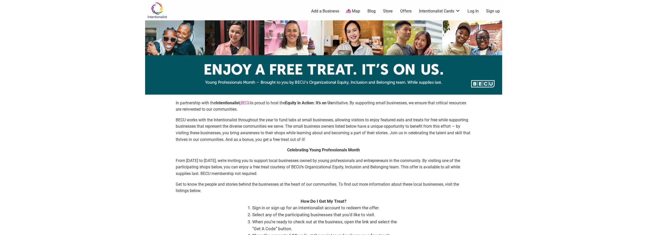
scroll to position [102, 0]
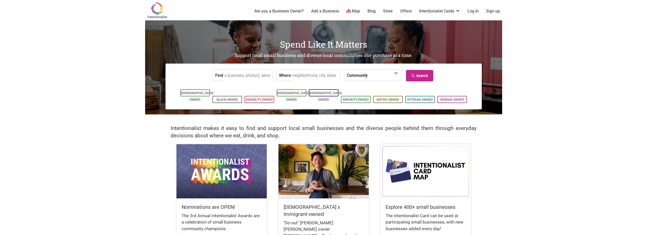
click at [497, 11] on link "Sign up" at bounding box center [493, 11] width 14 height 6
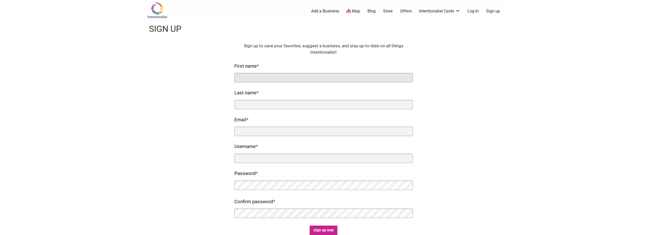
click at [276, 78] on input "First name *" at bounding box center [323, 77] width 178 height 9
type input "[PERSON_NAME]"
type input "G"
type input "Brown"
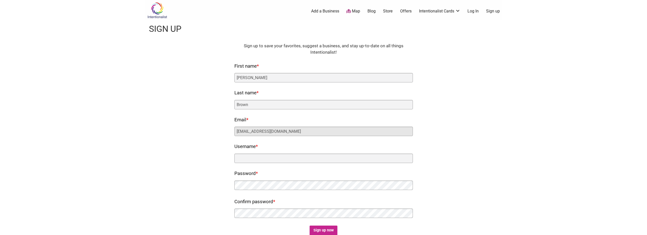
type input "therealzb@gmail.com"
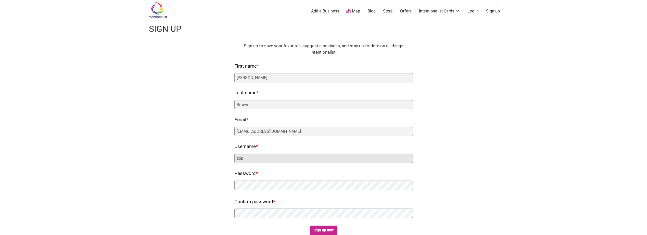
type input "zbb"
click at [322, 228] on input "Sign up now" at bounding box center [323, 231] width 28 height 10
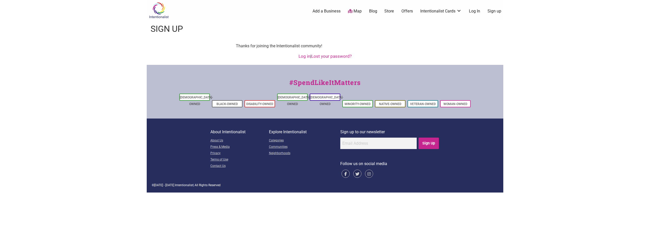
click at [302, 57] on link "Log in" at bounding box center [305, 56] width 12 height 5
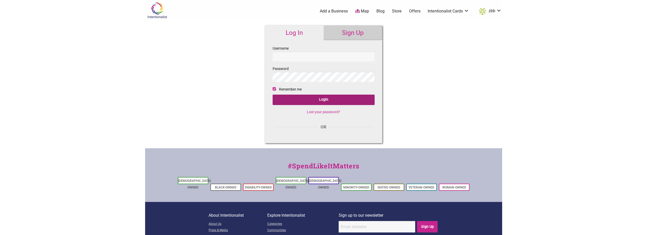
click at [321, 100] on input "Login" at bounding box center [323, 100] width 102 height 10
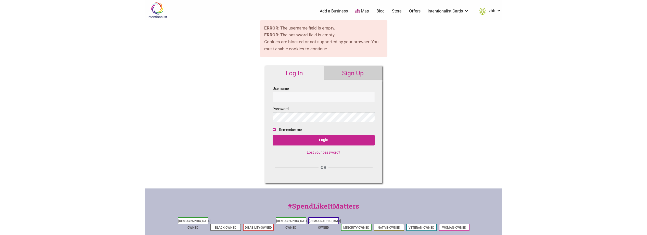
click at [315, 96] on input "Username" at bounding box center [323, 97] width 102 height 10
type input "zbb"
click at [324, 137] on input "Login" at bounding box center [323, 140] width 102 height 10
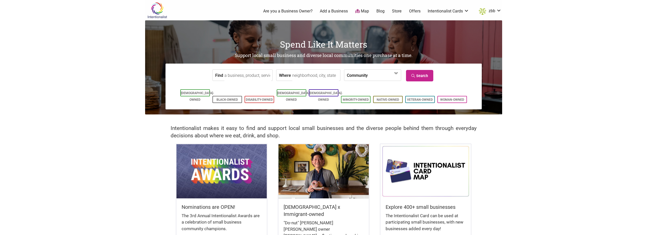
click at [311, 77] on input "Where" at bounding box center [315, 75] width 47 height 11
type input "Tacoma, WA, USA"
click at [413, 75] on icon at bounding box center [413, 76] width 5 height 4
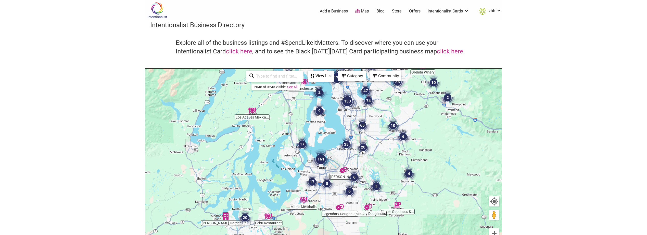
click at [320, 160] on img "161" at bounding box center [320, 159] width 20 height 20
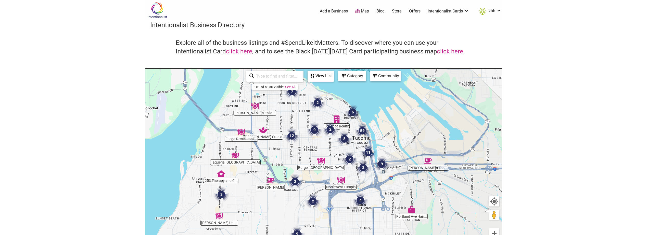
click at [315, 75] on div "View List" at bounding box center [320, 76] width 25 height 10
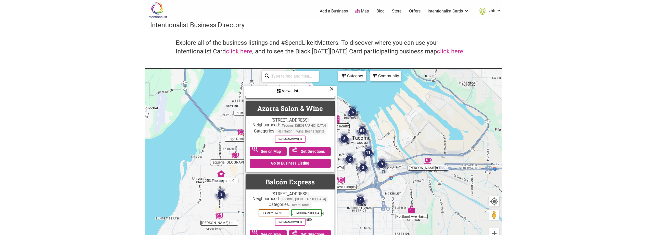
scroll to position [816, 0]
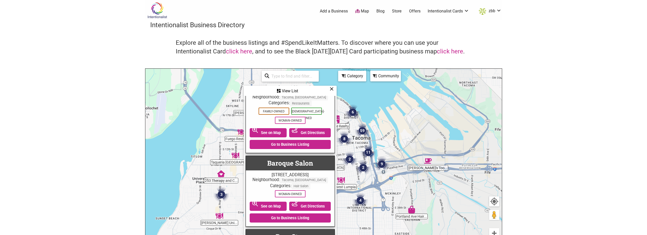
click at [369, 198] on div "To navigate, press the arrow keys." at bounding box center [323, 168] width 356 height 198
click at [332, 89] on icon at bounding box center [332, 89] width 4 height 0
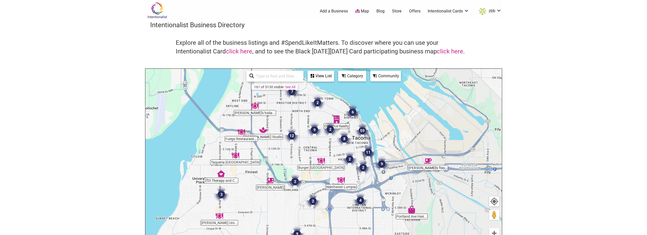
click at [360, 201] on img "4" at bounding box center [359, 200] width 15 height 15
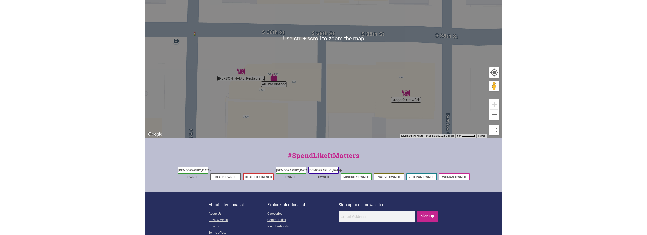
scroll to position [153, 0]
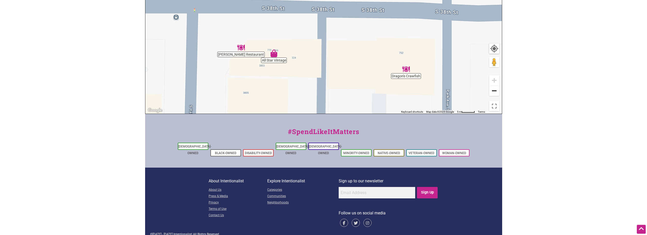
click at [495, 93] on button "Zoom out" at bounding box center [494, 91] width 10 height 10
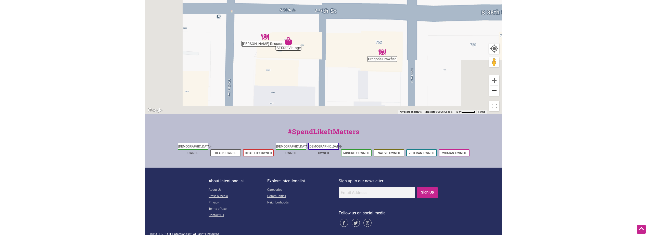
click at [495, 93] on button "Zoom out" at bounding box center [494, 91] width 10 height 10
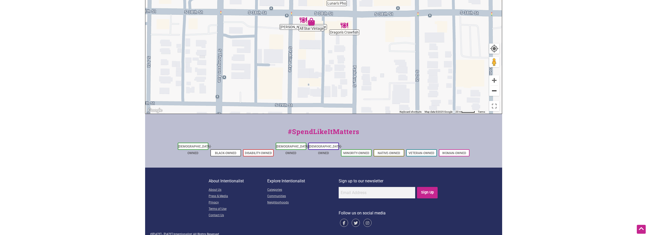
click at [495, 93] on button "Zoom out" at bounding box center [494, 91] width 10 height 10
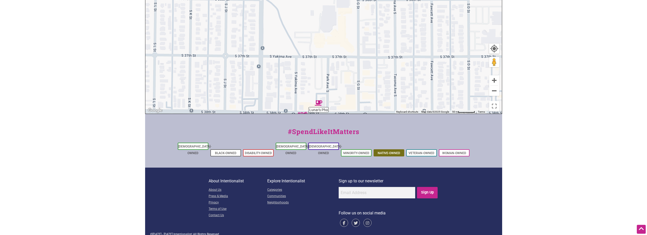
drag, startPoint x: 391, startPoint y: 51, endPoint x: 381, endPoint y: 143, distance: 92.8
click at [381, 143] on div "Intentionalist Spend like it matters 0 Add a Business Map Blog Store Offers Int…" at bounding box center [323, 44] width 357 height 395
click at [493, 88] on button "Zoom out" at bounding box center [494, 91] width 10 height 10
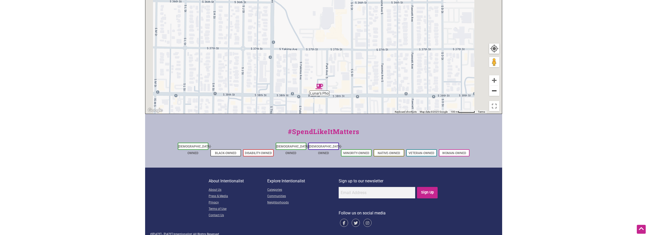
click at [493, 88] on button "Zoom out" at bounding box center [494, 91] width 10 height 10
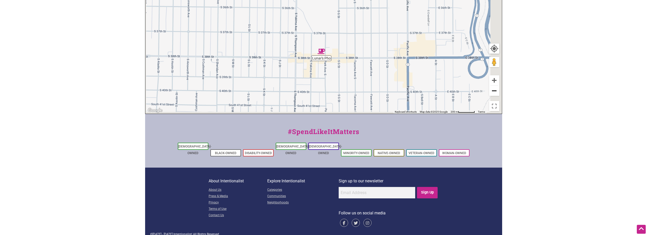
click at [493, 88] on button "Zoom out" at bounding box center [494, 91] width 10 height 10
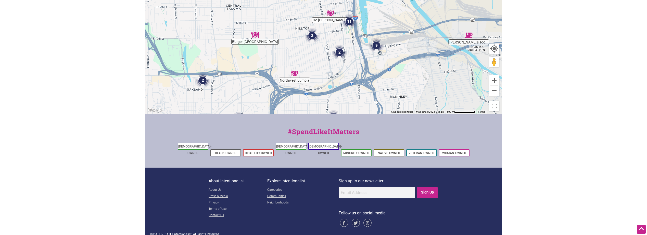
drag, startPoint x: 409, startPoint y: 62, endPoint x: 415, endPoint y: 140, distance: 78.0
click at [415, 140] on div "Intentionalist Spend like it matters 0 Add a Business Map Blog Store Offers Int…" at bounding box center [323, 44] width 357 height 395
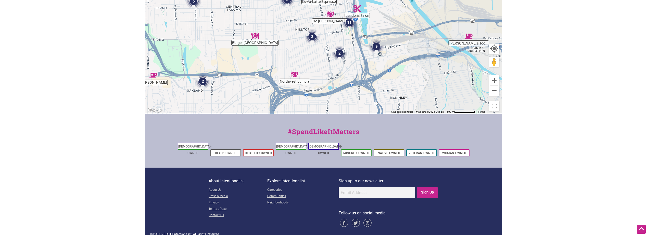
click at [374, 44] on img "9" at bounding box center [376, 46] width 15 height 15
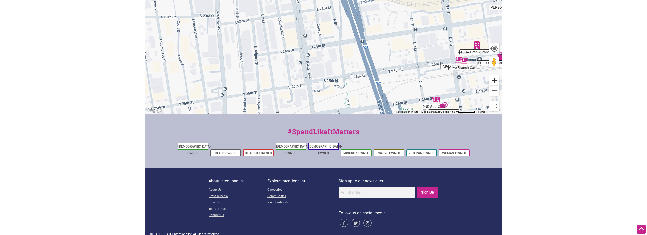
drag, startPoint x: 340, startPoint y: 40, endPoint x: 493, endPoint y: 82, distance: 158.7
click at [493, 82] on div "Adorned Abode Olive Branch Cafe... Adela's Authentic... DND Soul Cuisine The Pa…" at bounding box center [323, 15] width 356 height 198
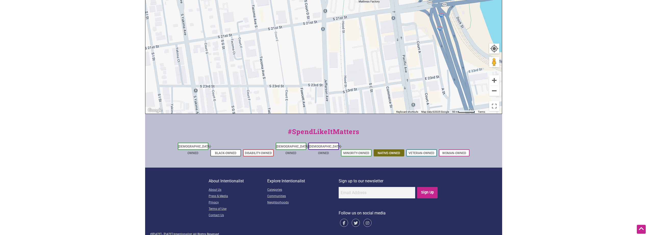
drag, startPoint x: 284, startPoint y: 76, endPoint x: 396, endPoint y: 146, distance: 131.2
click at [396, 146] on div "Intentionalist Spend like it matters 0 Add a Business Map Blog Store Offers Int…" at bounding box center [323, 44] width 357 height 395
drag, startPoint x: 499, startPoint y: 93, endPoint x: 502, endPoint y: 94, distance: 3.4
click at [499, 93] on button "Zoom out" at bounding box center [494, 91] width 10 height 10
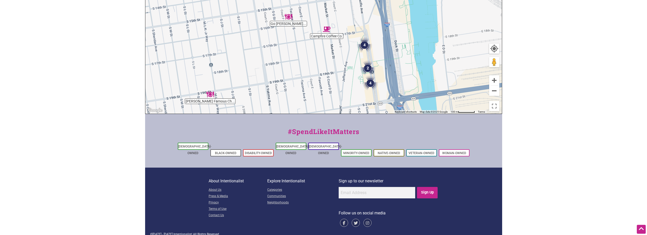
drag, startPoint x: 386, startPoint y: 35, endPoint x: 403, endPoint y: 132, distance: 98.5
click at [403, 133] on div "Intentionalist Spend like it matters 0 Add a Business Map Blog Store Offers Int…" at bounding box center [323, 44] width 357 height 395
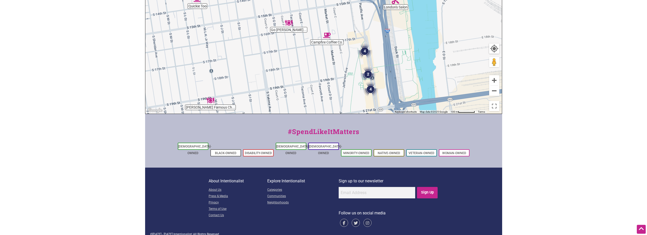
click at [370, 75] on img "2" at bounding box center [367, 74] width 15 height 15
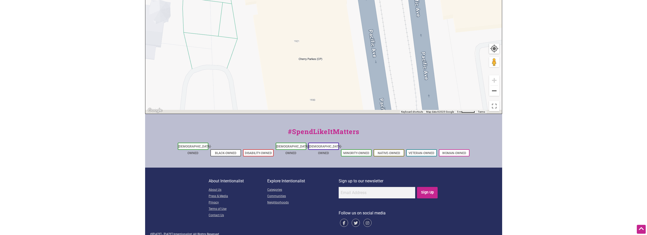
drag, startPoint x: 360, startPoint y: 83, endPoint x: 342, endPoint y: 7, distance: 78.1
click at [342, 7] on div "To navigate, press the arrow keys." at bounding box center [323, 15] width 356 height 198
drag, startPoint x: 353, startPoint y: 79, endPoint x: 345, endPoint y: 45, distance: 34.8
click at [346, 51] on div "To navigate, press the arrow keys." at bounding box center [323, 15] width 356 height 198
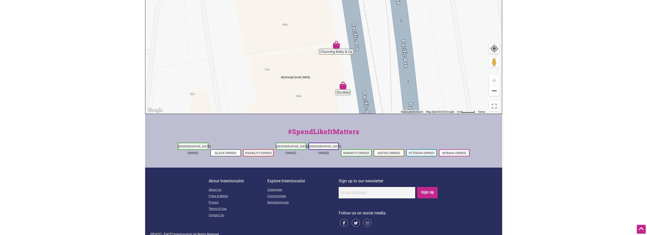
drag, startPoint x: 324, startPoint y: 39, endPoint x: 346, endPoint y: 122, distance: 85.7
click at [335, 106] on div "To navigate, press the arrow keys." at bounding box center [323, 15] width 356 height 198
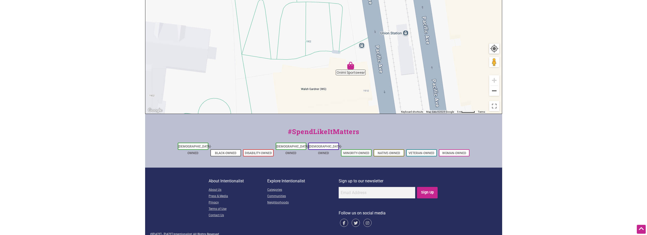
drag, startPoint x: 348, startPoint y: 78, endPoint x: 332, endPoint y: 46, distance: 36.4
click at [335, 55] on div "To navigate, press the arrow keys." at bounding box center [323, 15] width 356 height 198
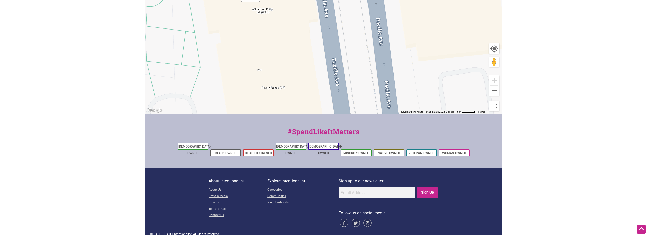
drag, startPoint x: 329, startPoint y: 64, endPoint x: 318, endPoint y: 19, distance: 46.0
click at [318, 19] on div "To navigate, press the arrow keys." at bounding box center [323, 15] width 356 height 198
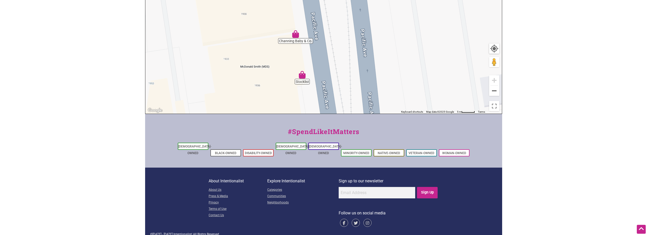
drag, startPoint x: 304, startPoint y: 64, endPoint x: 302, endPoint y: 37, distance: 26.5
click at [302, 37] on div "To navigate, press the arrow keys." at bounding box center [323, 15] width 356 height 198
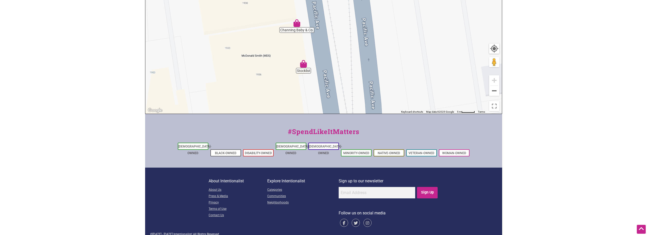
drag, startPoint x: 301, startPoint y: 61, endPoint x: 310, endPoint y: 90, distance: 30.9
click at [310, 90] on div "To navigate, press the arrow keys." at bounding box center [323, 15] width 356 height 198
click at [304, 63] on img "Stocklist" at bounding box center [304, 66] width 8 height 8
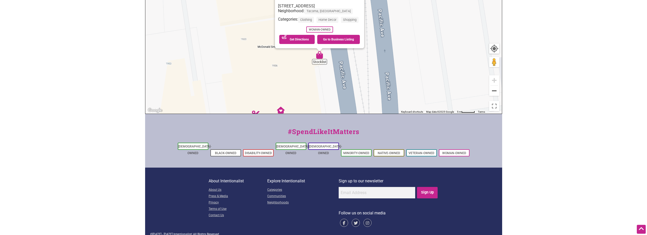
drag, startPoint x: 326, startPoint y: 71, endPoint x: 324, endPoint y: 102, distance: 30.9
click at [324, 102] on div "To navigate, press the arrow keys. Stocklist 1936 Pacific Ave, Tacoma, WA 98402…" at bounding box center [323, 15] width 356 height 198
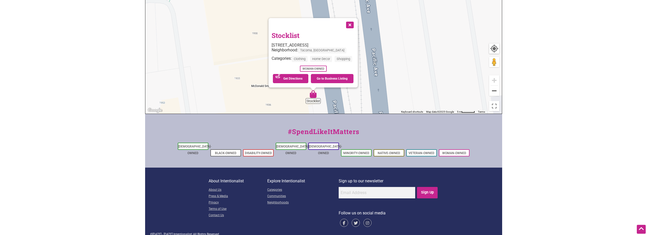
drag, startPoint x: 379, startPoint y: 45, endPoint x: 373, endPoint y: 84, distance: 39.8
click at [373, 84] on div "To navigate, press the arrow keys. Stocklist 1936 Pacific Ave, Tacoma, WA 98402…" at bounding box center [323, 15] width 356 height 198
click at [345, 81] on link "Go to Business Listing" at bounding box center [332, 78] width 43 height 9
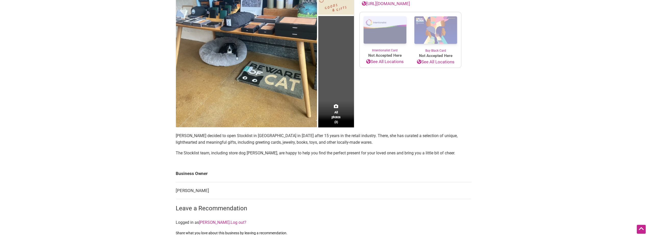
scroll to position [204, 0]
